Goal: Task Accomplishment & Management: Use online tool/utility

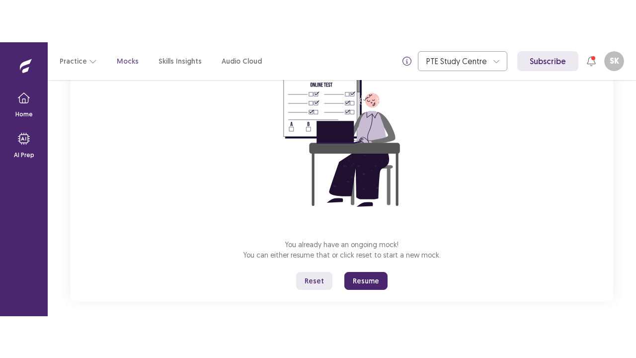
scroll to position [118, 0]
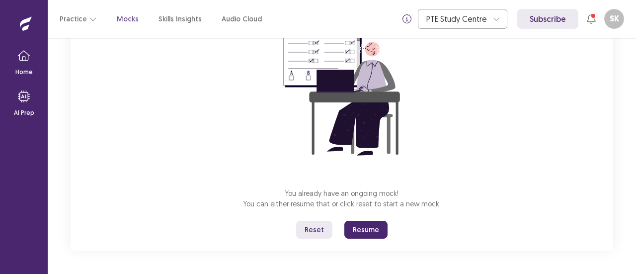
click at [365, 224] on button "Resume" at bounding box center [365, 230] width 43 height 18
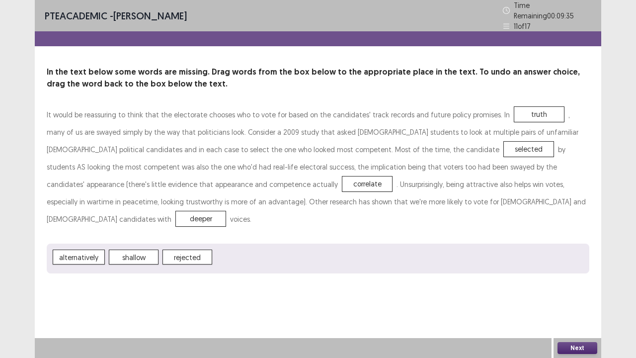
click at [578, 273] on button "Next" at bounding box center [577, 348] width 40 height 12
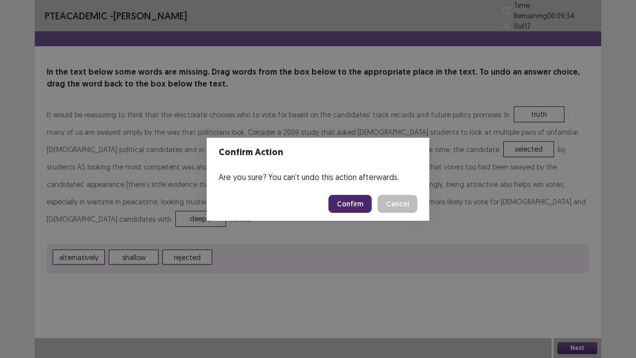
click at [368, 201] on button "Confirm" at bounding box center [349, 204] width 43 height 18
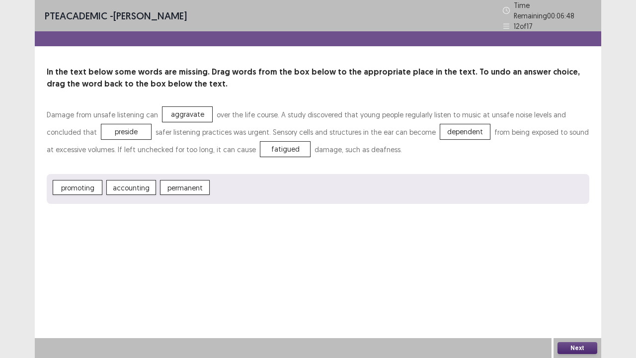
click at [561, 273] on button "Next" at bounding box center [577, 348] width 40 height 12
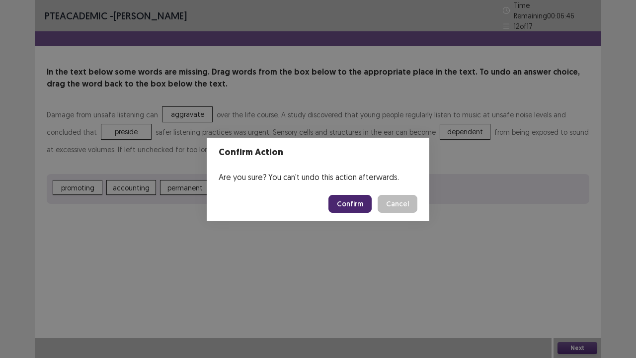
click at [348, 207] on button "Confirm" at bounding box center [349, 204] width 43 height 18
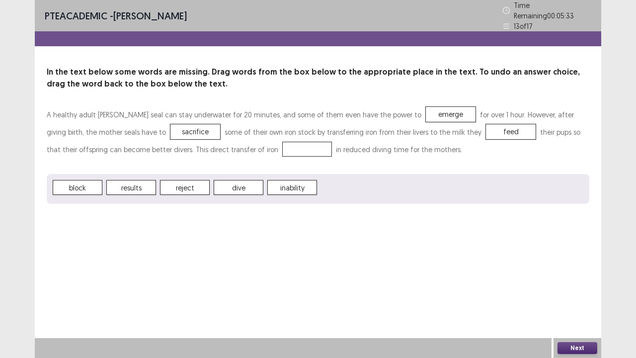
click at [426, 107] on span "emerge" at bounding box center [451, 114] width 50 height 15
click at [579, 273] on button "Next" at bounding box center [577, 348] width 40 height 12
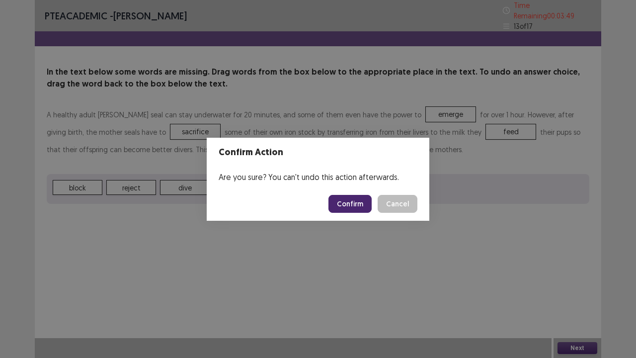
click at [351, 205] on button "Confirm" at bounding box center [349, 204] width 43 height 18
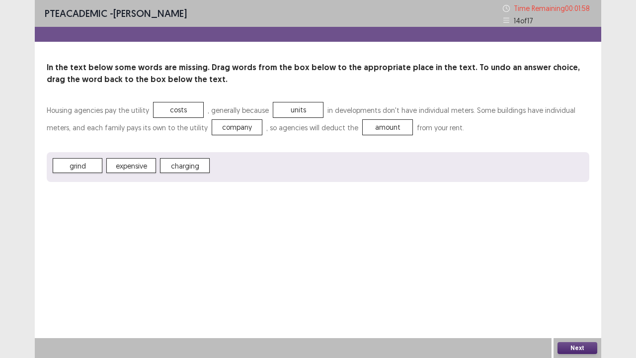
click at [577, 273] on button "Next" at bounding box center [577, 348] width 40 height 12
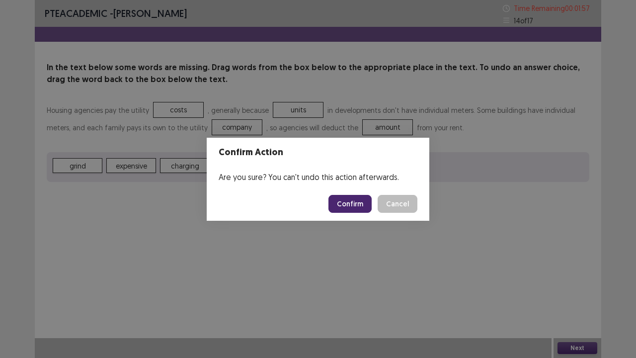
click at [370, 199] on button "Confirm" at bounding box center [349, 204] width 43 height 18
